Goal: Task Accomplishment & Management: Complete application form

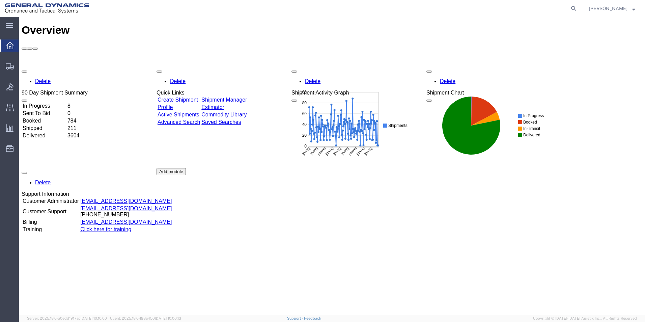
click at [183, 97] on link "Create Shipment" at bounding box center [178, 100] width 40 height 6
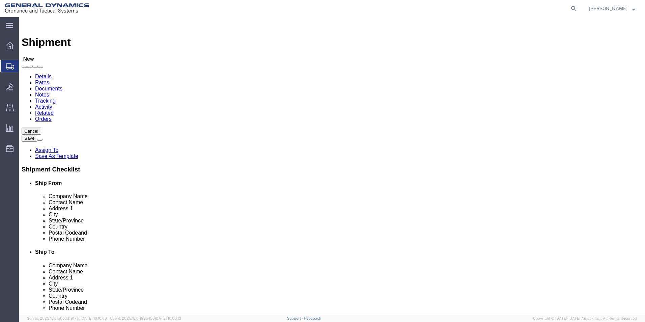
select select
click input "text"
type input "Britney"
click p "- General Dynamics-Scranton - (Britney Atkins) 156 Cedar Ave, Scranton, PA, 185…"
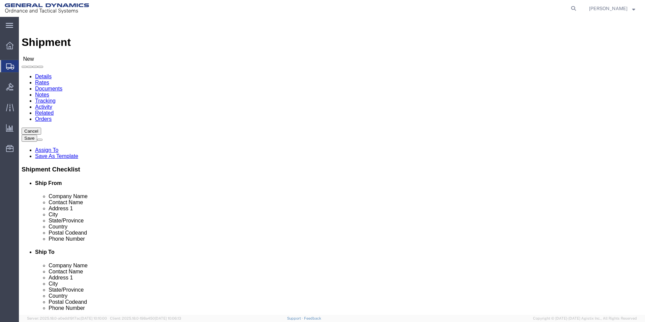
select select
type input "General Dynamics-Scranton"
type input "Britney Atkins"
type input "156 Cedar Ave"
type input "Scranton"
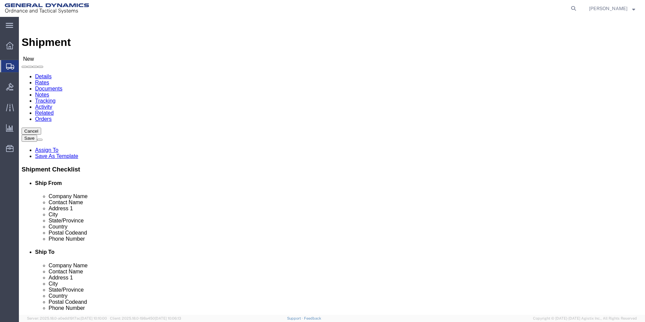
type input "18505"
type input "570-340-1140"
type input "britney.atkins@gd-ots.com"
checkbox input "true"
select select "PA"
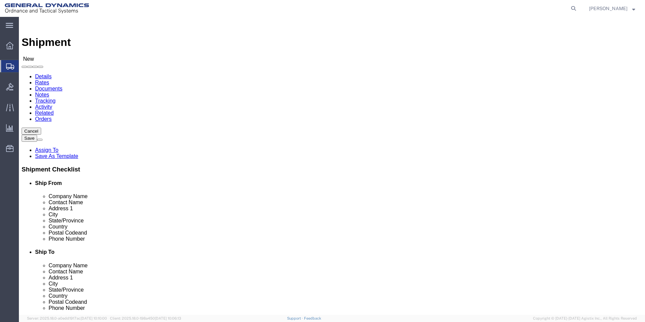
type input "Britney Atkins/Tom Uttech"
click input "text"
type input "PSA"
click p "- PSA - (Ed Prebola) 201 Clark Road, Duryea, PA, 18642, US"
select select
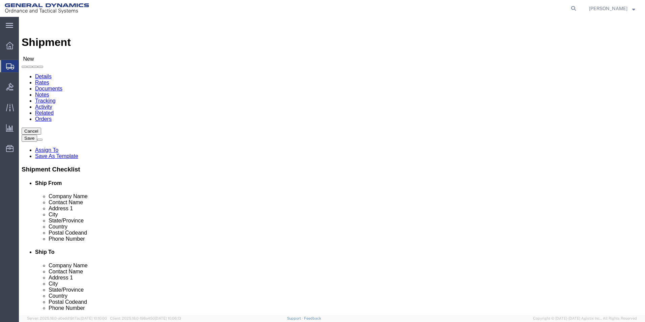
type input "Ed Prebola"
type input "201 Clark Road"
type input "Duryea"
type input "18642"
select select "PA"
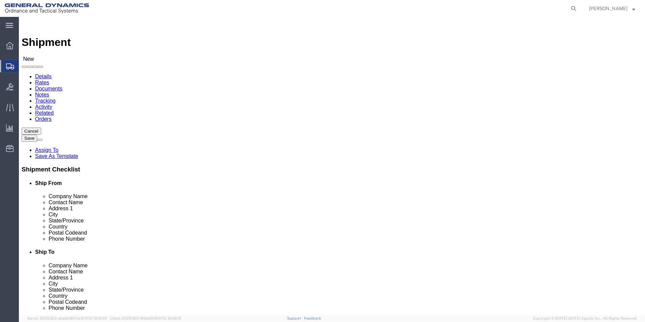
type input "PSA"
drag, startPoint x: 358, startPoint y: 229, endPoint x: 365, endPoint y: 224, distance: 8.9
click input "text"
paste input "(570) 602-4200"
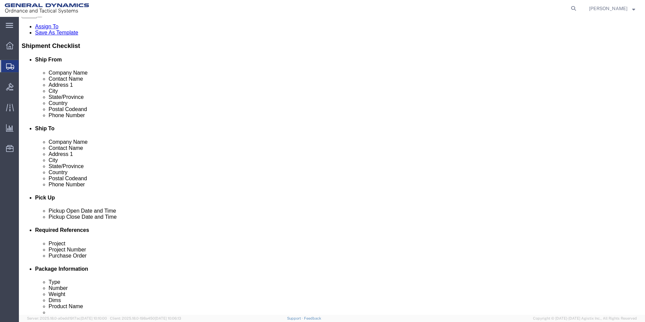
scroll to position [169, 0]
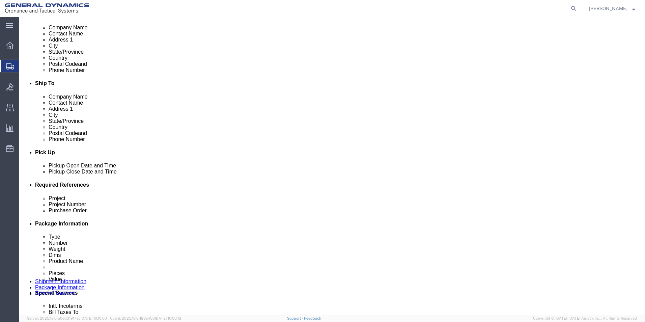
type input "(570) 602-4200"
drag, startPoint x: 100, startPoint y: 250, endPoint x: 106, endPoint y: 248, distance: 6.2
click input "text"
paste input "35000068"
click input "35000068"
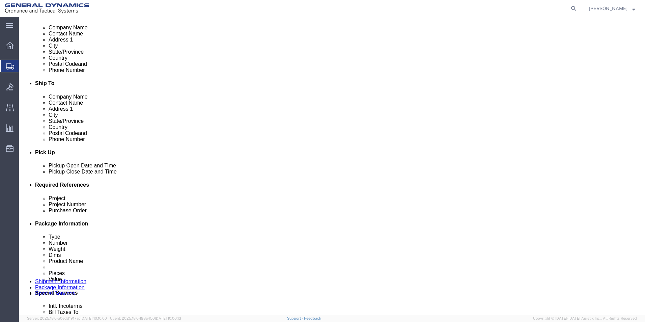
paste input "W519TC23F0171"
type input "35000068 W519TC23F0171"
click input "text"
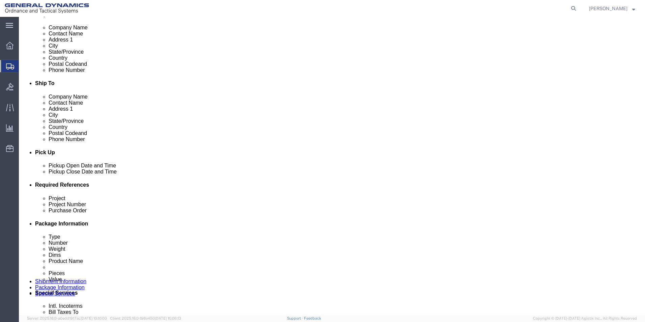
type input "na"
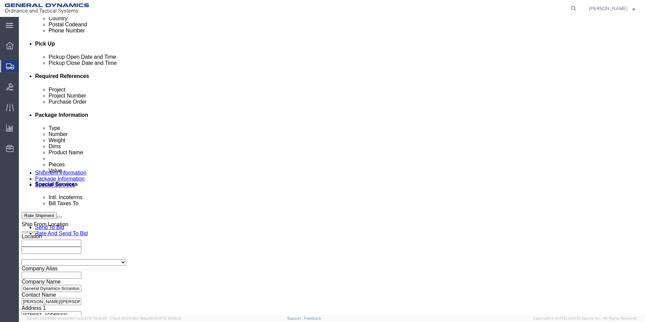
scroll to position [281, 0]
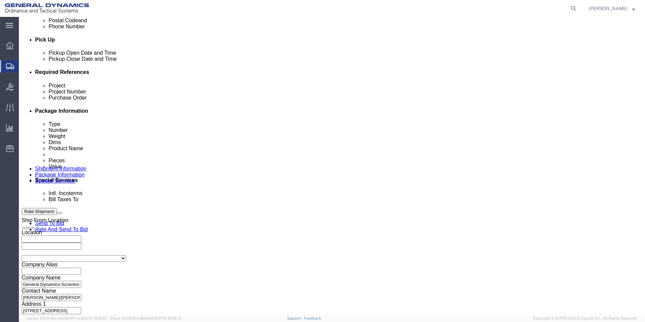
type input "na"
click button "Continue"
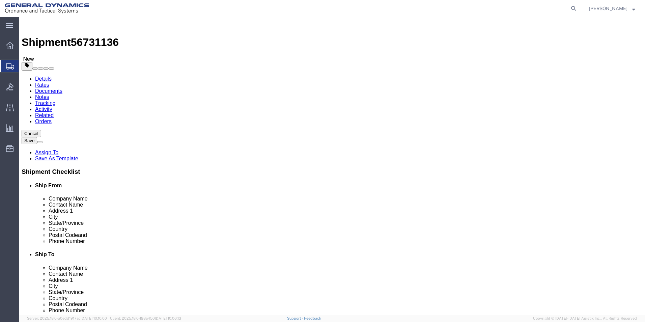
click select "Select Bale(s) Basket(s) Bolt(s) Bottle(s) Buckets Bulk Bundle(s) Can(s) Cardbo…"
select select "CRAT"
click select "Select Bale(s) Basket(s) Bolt(s) Bottle(s) Buckets Bulk Bundle(s) Can(s) Cardbo…"
click input "text"
type input "24"
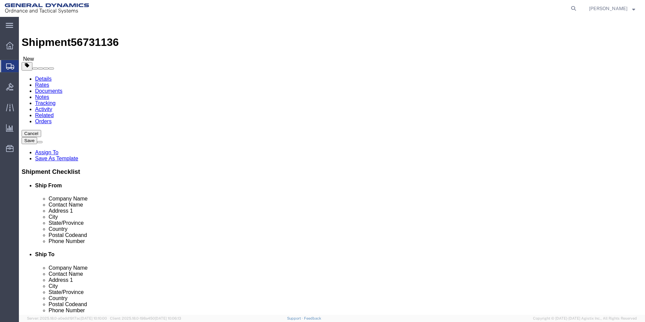
type input "24"
type input "16"
drag, startPoint x: 97, startPoint y: 155, endPoint x: 79, endPoint y: 156, distance: 17.2
click div "Weight Total weight of packages in pounds or kilograms 0.00 Select kgs lbs Ship…"
type input "1474.00"
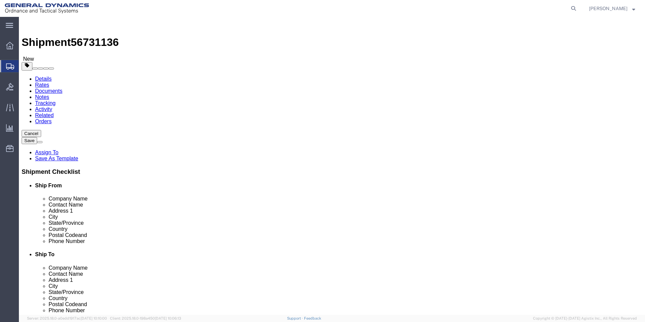
click link "Add Content"
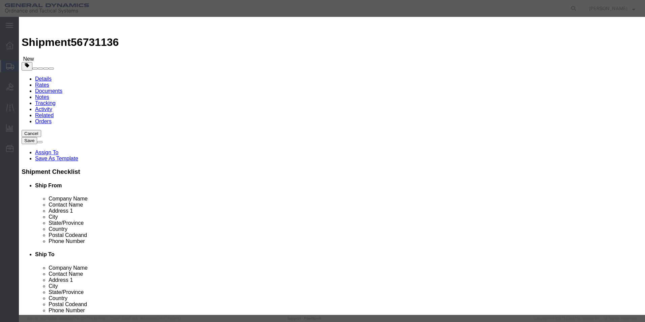
click input "text"
type input "Chuck Assembly"
type input "8"
click input "text"
type input "26000"
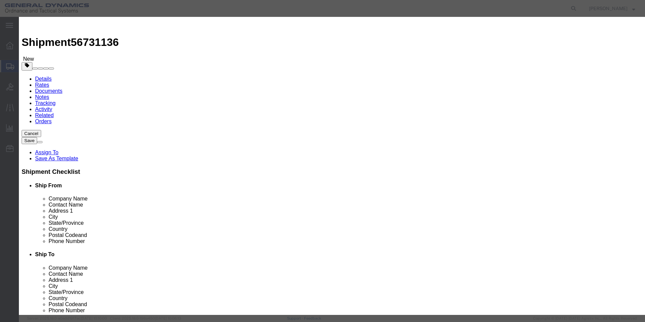
select select "USD"
click select "Select 50 55 60 65 70 85 92.5 100 125 175 250 300 400"
select select "70"
click select "Select 50 55 60 65 70 85 92.5 100 125 175 250 300 400"
click textarea
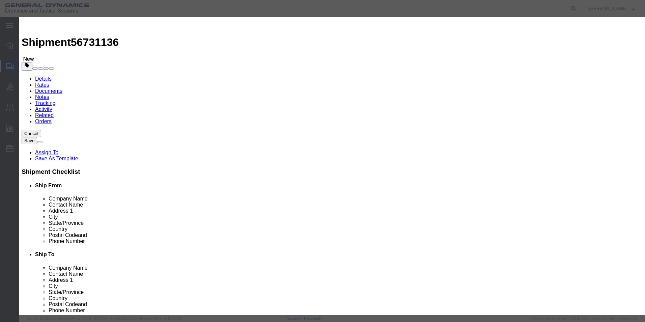
type textarea "PANGBORN SHOTBLAST SHELL CHUCK ASSEMBLY"
click button "Save & Close"
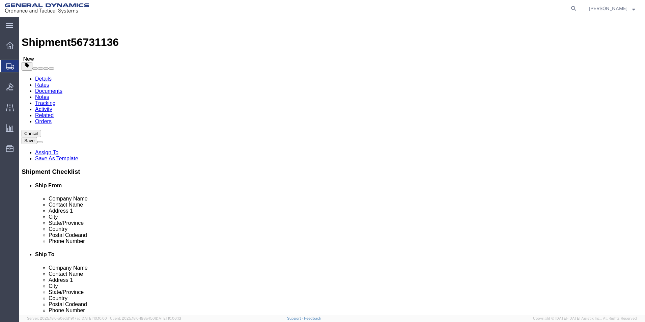
click button "Continue"
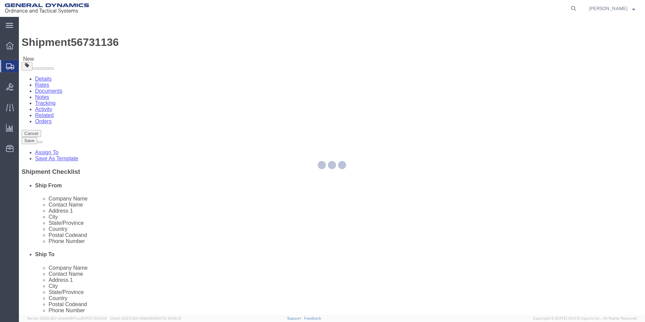
select select
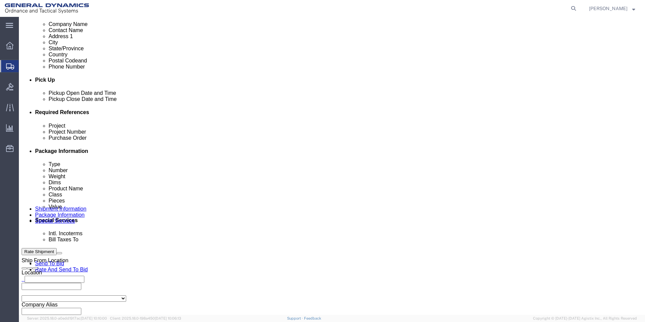
scroll to position [337, 0]
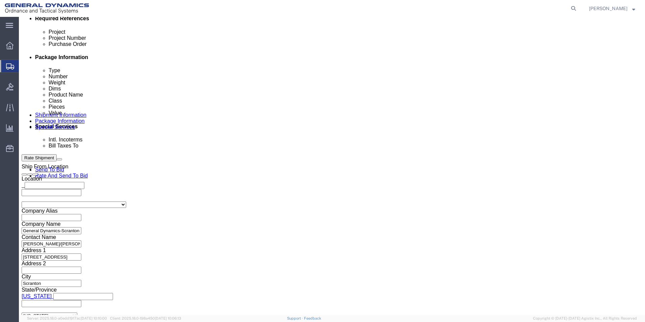
click select "Select Recipient Account Sender/Shipper Third Party Account"
select select "SHIP"
click select "Select Recipient Account Sender/Shipper Third Party Account"
click div "Billing Location Select Select My Profile Location GD-OTS Anniston (Commerce) G…"
click button "Rate Shipment"
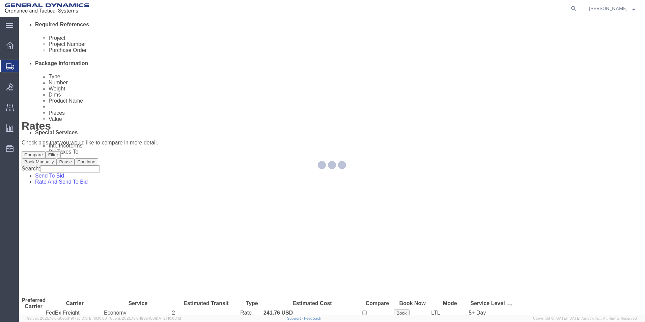
scroll to position [0, 0]
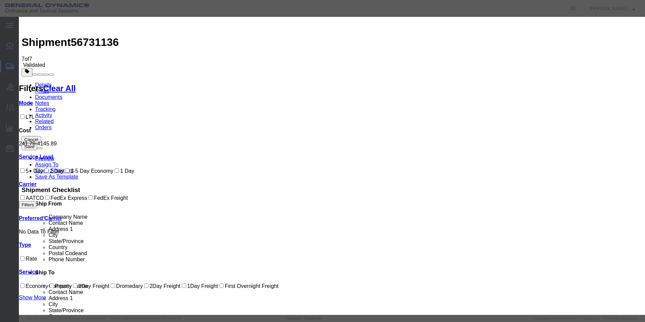
select select "ADD_NEW_CARRIER"
type input "PSA DURYEA PICKUP"
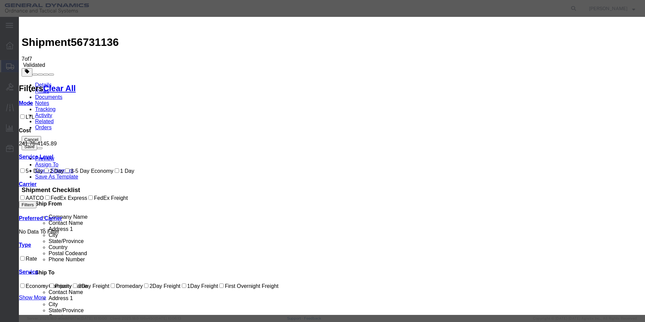
drag, startPoint x: 280, startPoint y: 110, endPoint x: 310, endPoint y: 120, distance: 31.4
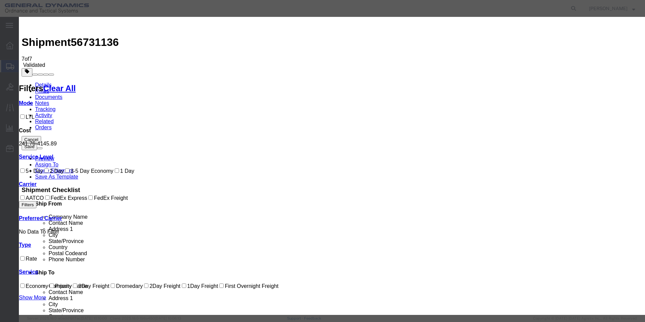
type input "56731136"
type input "Britney Atkins"
type input "5703401140"
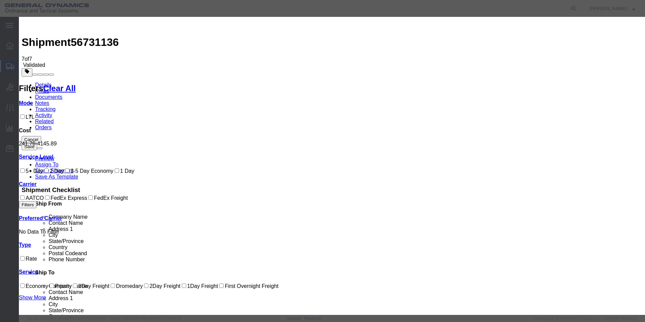
select select "PICKEDUP"
